Goal: Navigation & Orientation: Find specific page/section

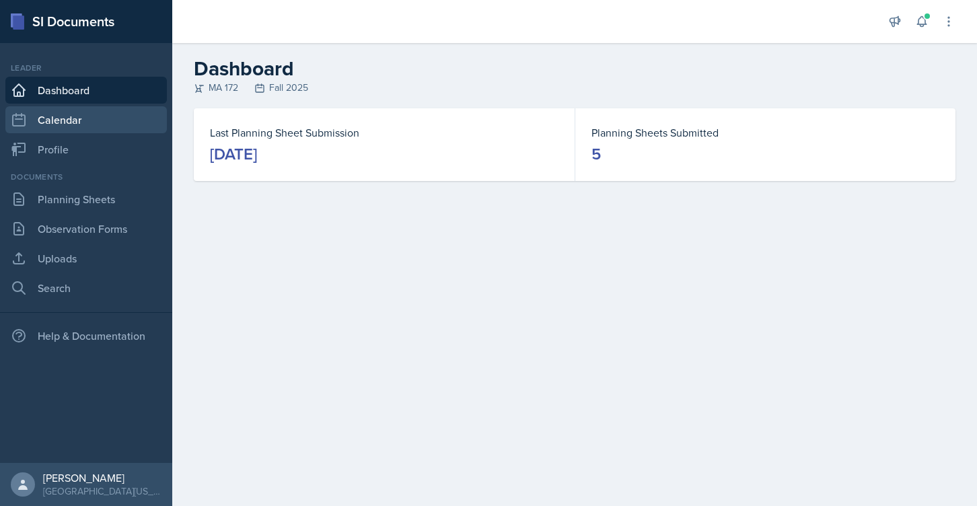
click at [73, 114] on link "Calendar" at bounding box center [85, 119] width 161 height 27
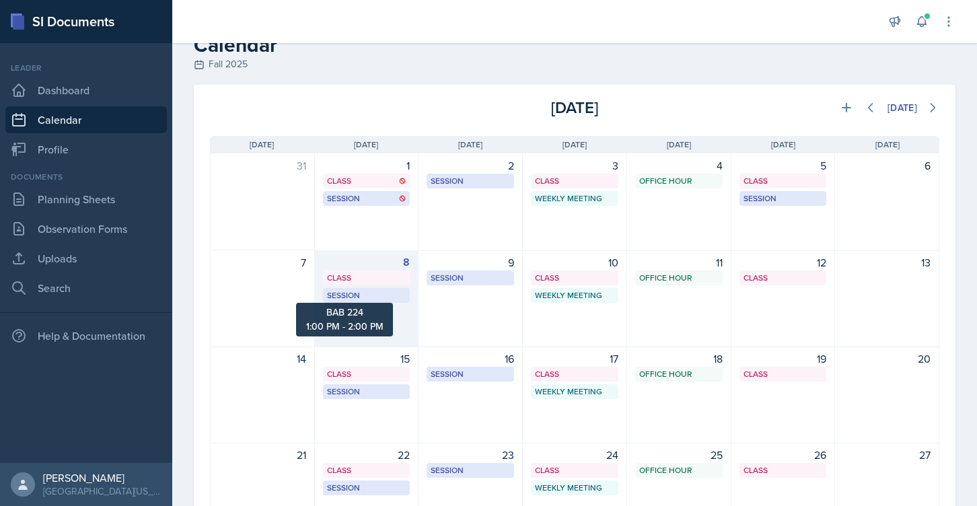
scroll to position [36, 0]
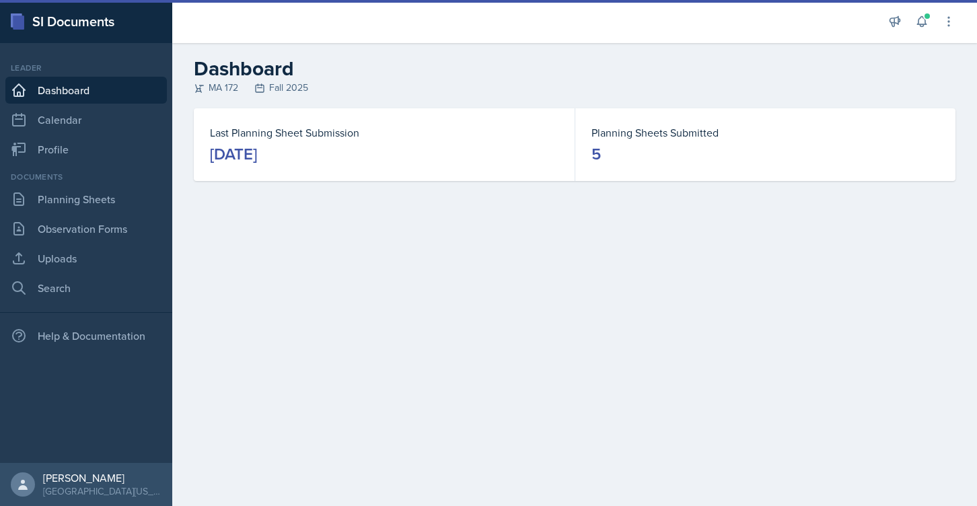
click at [241, 156] on div "[DATE]" at bounding box center [233, 154] width 47 height 22
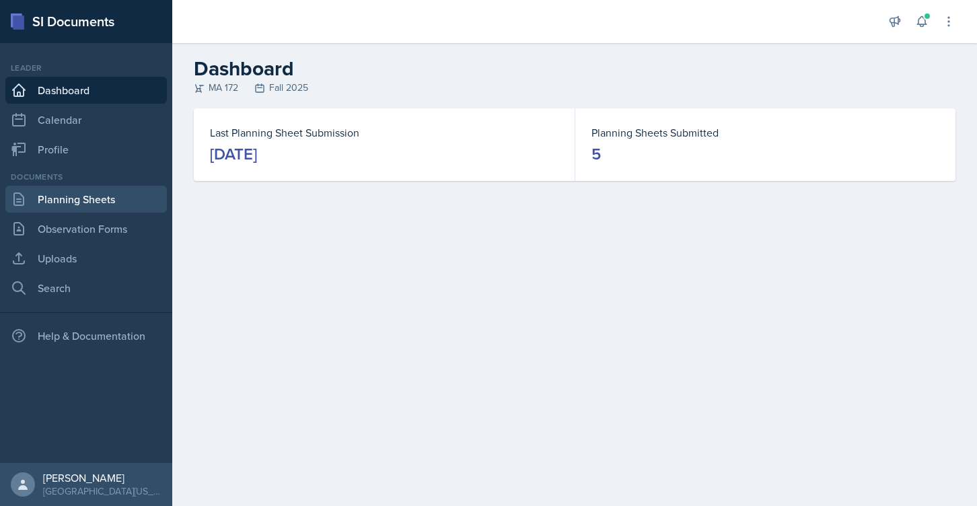
click at [100, 198] on link "Planning Sheets" at bounding box center [85, 199] width 161 height 27
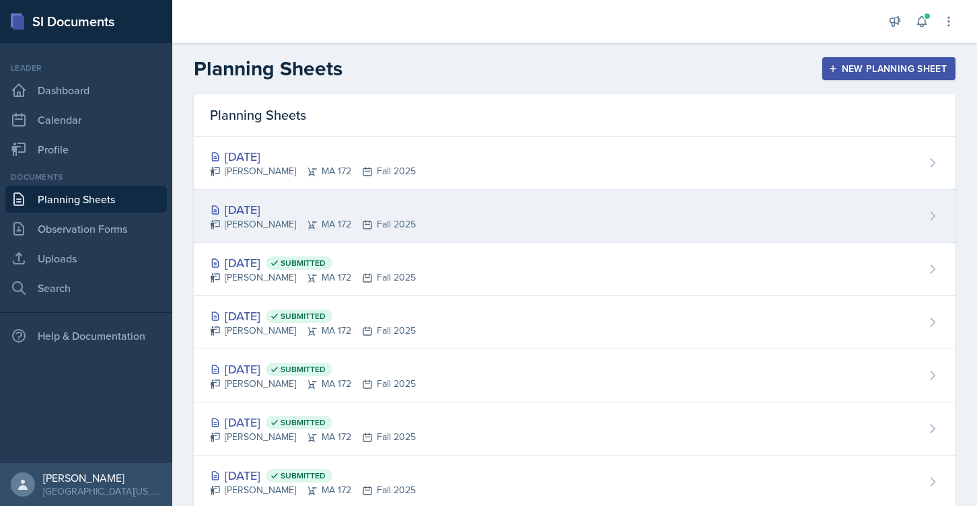
click at [233, 218] on div "Sam Lopez MA 172 Fall 2025" at bounding box center [313, 224] width 206 height 14
